Goal: Transaction & Acquisition: Download file/media

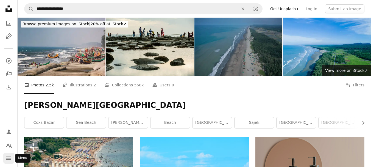
click at [8, 158] on icon "Menu" at bounding box center [8, 157] width 5 height 3
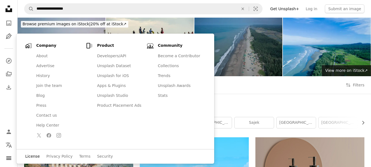
click at [33, 156] on link "License" at bounding box center [32, 156] width 15 height 5
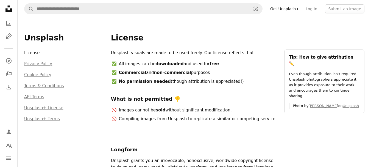
click at [37, 53] on li "License" at bounding box center [64, 53] width 80 height 9
click at [32, 53] on li "License" at bounding box center [64, 53] width 80 height 9
click at [9, 5] on icon "Unsplash logo Unsplash Home" at bounding box center [8, 8] width 11 height 11
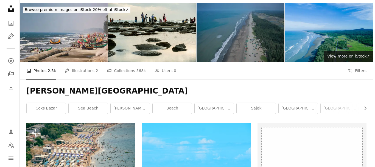
scroll to position [27, 0]
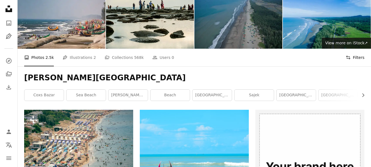
click at [351, 56] on icon "Filters" at bounding box center [348, 57] width 5 height 5
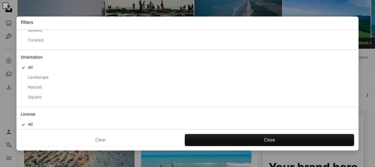
scroll to position [51, 0]
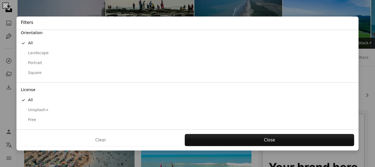
click at [34, 120] on div "Free" at bounding box center [188, 119] width 334 height 5
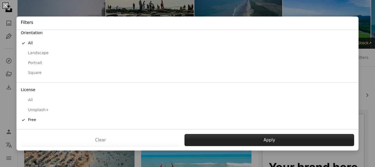
click at [260, 142] on button "Apply" at bounding box center [270, 140] width 170 height 12
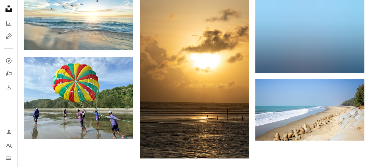
scroll to position [632, 0]
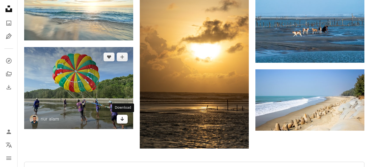
click at [119, 117] on link "Arrow pointing down" at bounding box center [122, 119] width 11 height 9
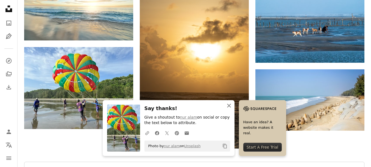
click at [230, 104] on icon "An X shape" at bounding box center [229, 105] width 7 height 7
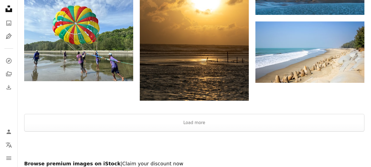
scroll to position [687, 0]
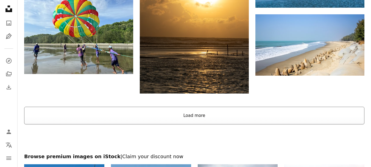
click at [196, 114] on button "Load more" at bounding box center [194, 116] width 341 height 18
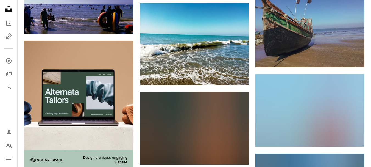
scroll to position [797, 0]
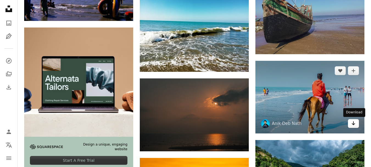
click at [352, 123] on icon "Download" at bounding box center [354, 123] width 4 height 4
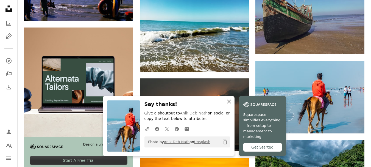
click at [229, 104] on icon "An X shape" at bounding box center [229, 101] width 7 height 7
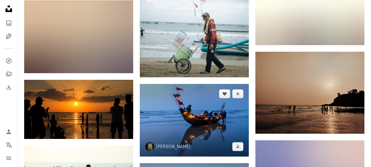
scroll to position [6019, 0]
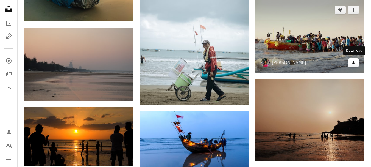
click at [353, 62] on icon "Arrow pointing down" at bounding box center [354, 62] width 4 height 7
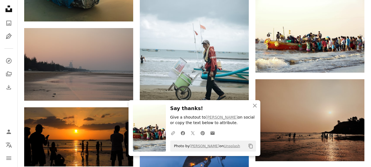
click at [226, 109] on h3 "Say thanks!" at bounding box center [213, 108] width 86 height 8
click at [253, 106] on icon "An X shape" at bounding box center [255, 105] width 7 height 7
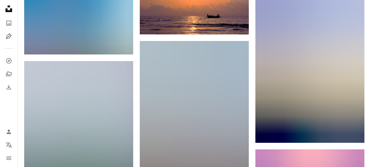
scroll to position [16435, 0]
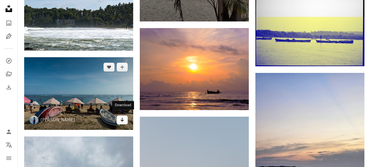
click at [124, 120] on link "Arrow pointing down" at bounding box center [122, 119] width 11 height 9
